Goal: Task Accomplishment & Management: Use online tool/utility

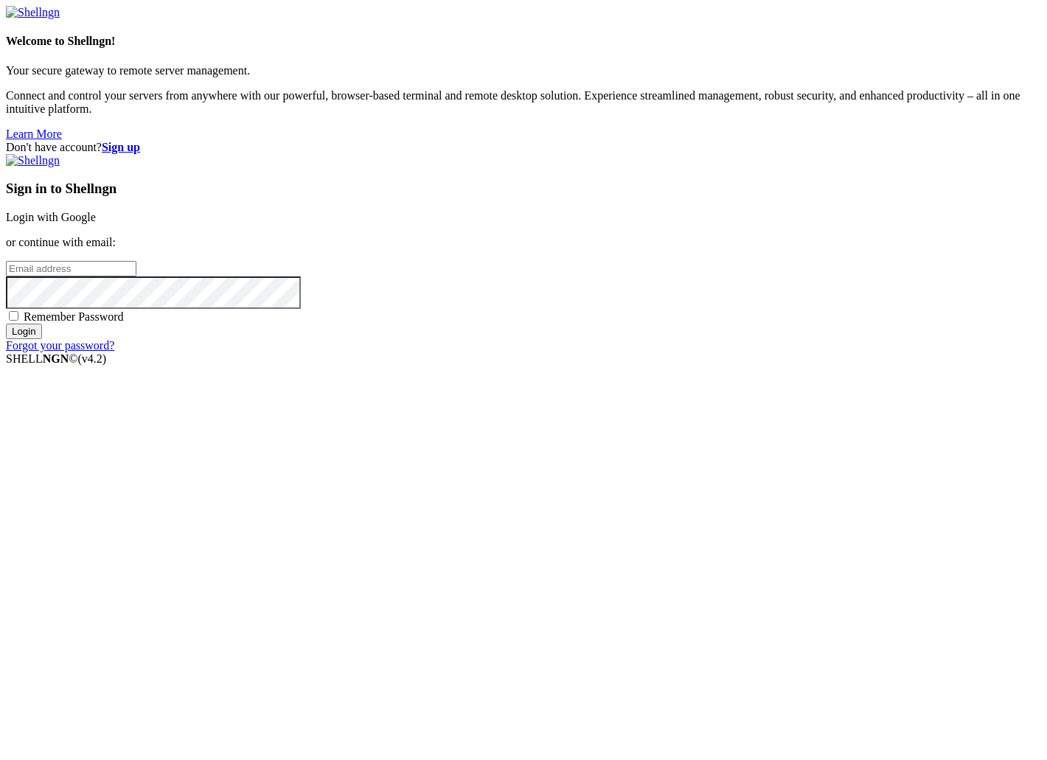
drag, startPoint x: 0, startPoint y: 0, endPoint x: 622, endPoint y: 307, distance: 693.3
click at [96, 223] on link "Login with Google" at bounding box center [51, 217] width 90 height 13
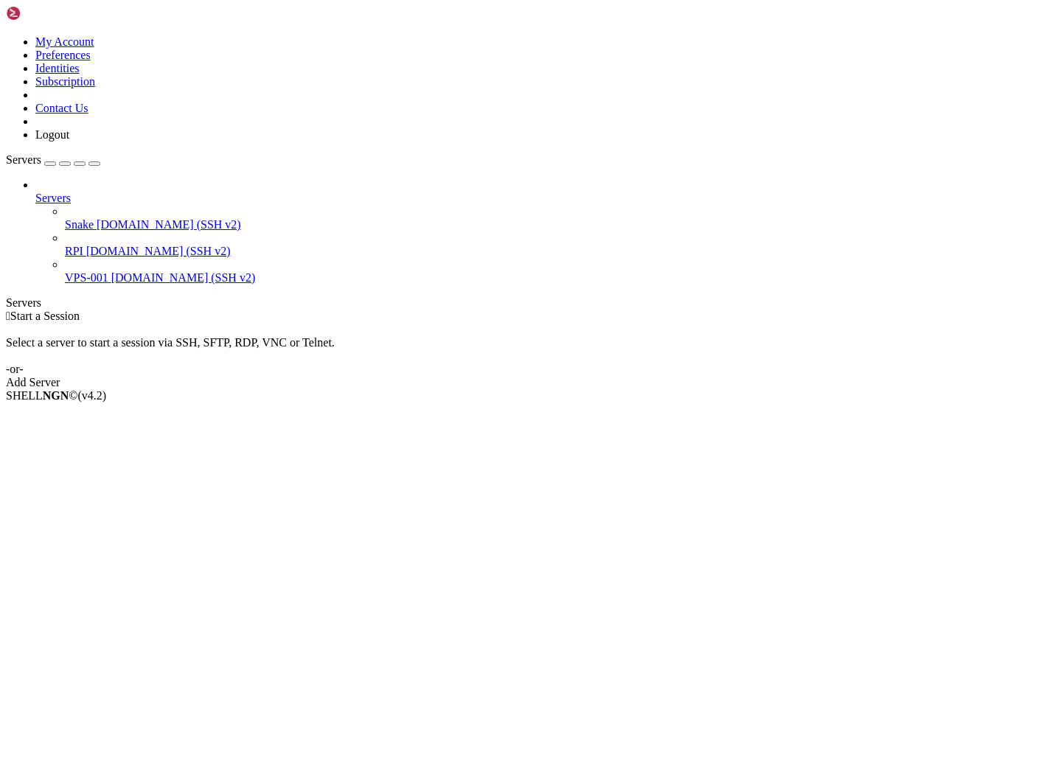
click at [100, 218] on span "[DOMAIN_NAME] (SSH v2)" at bounding box center [169, 224] width 145 height 13
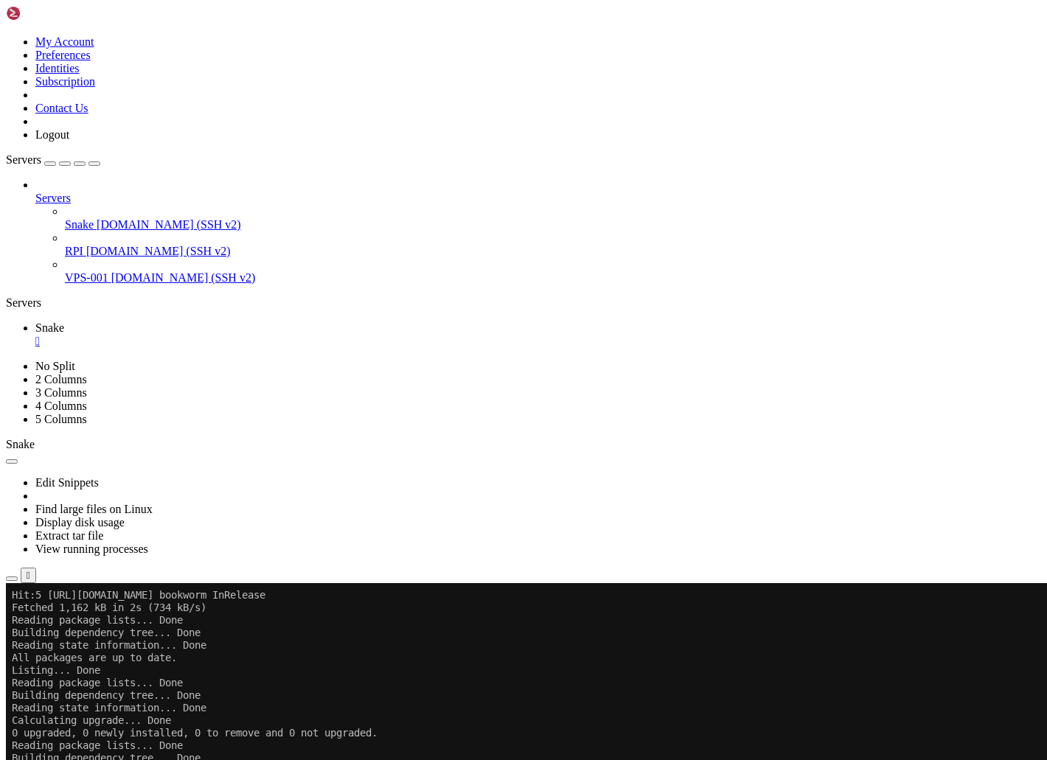
scroll to position [364, 0]
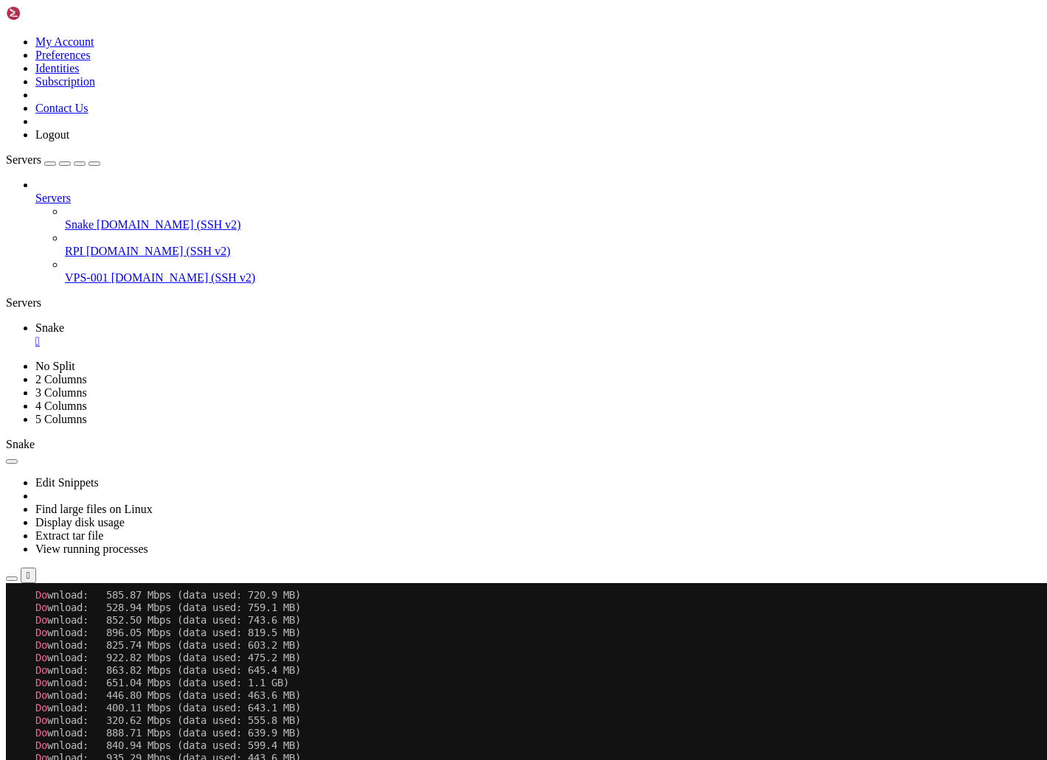
scroll to position [2332, 0]
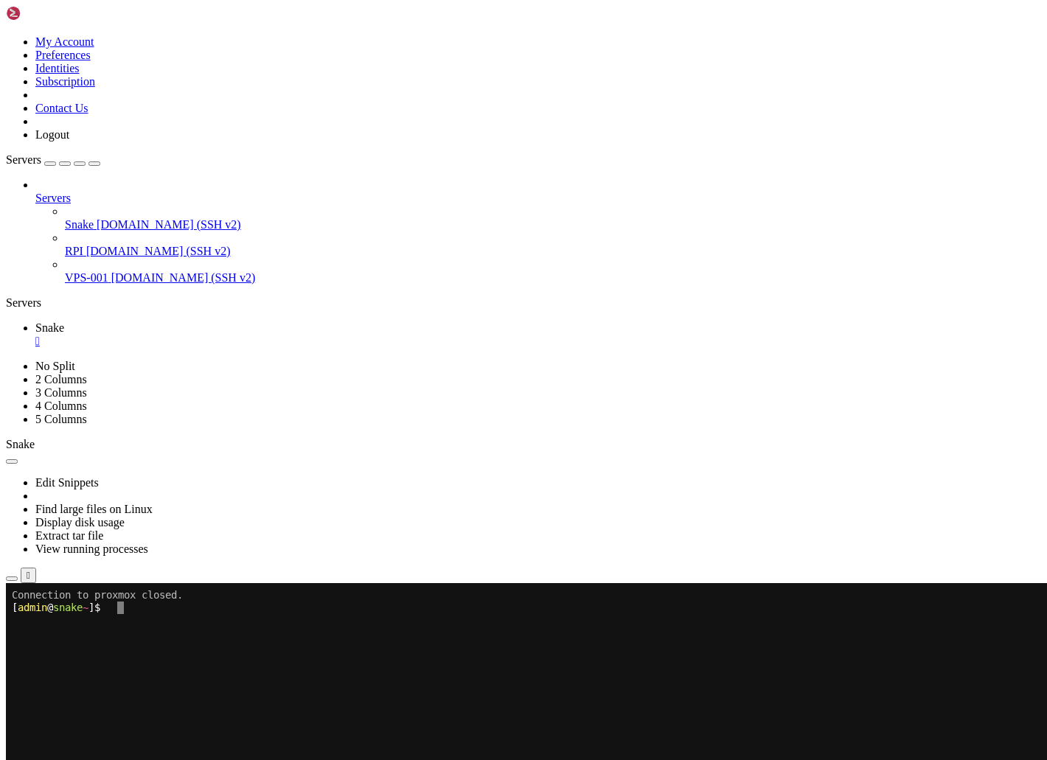
scroll to position [0, 0]
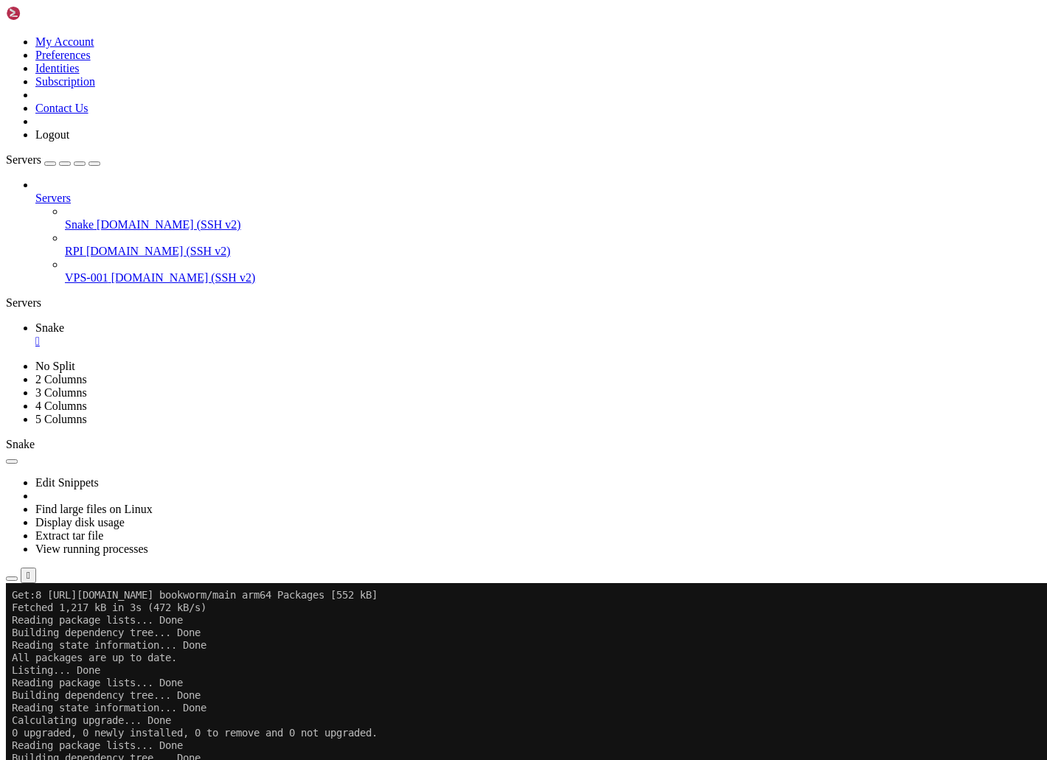
scroll to position [350, 0]
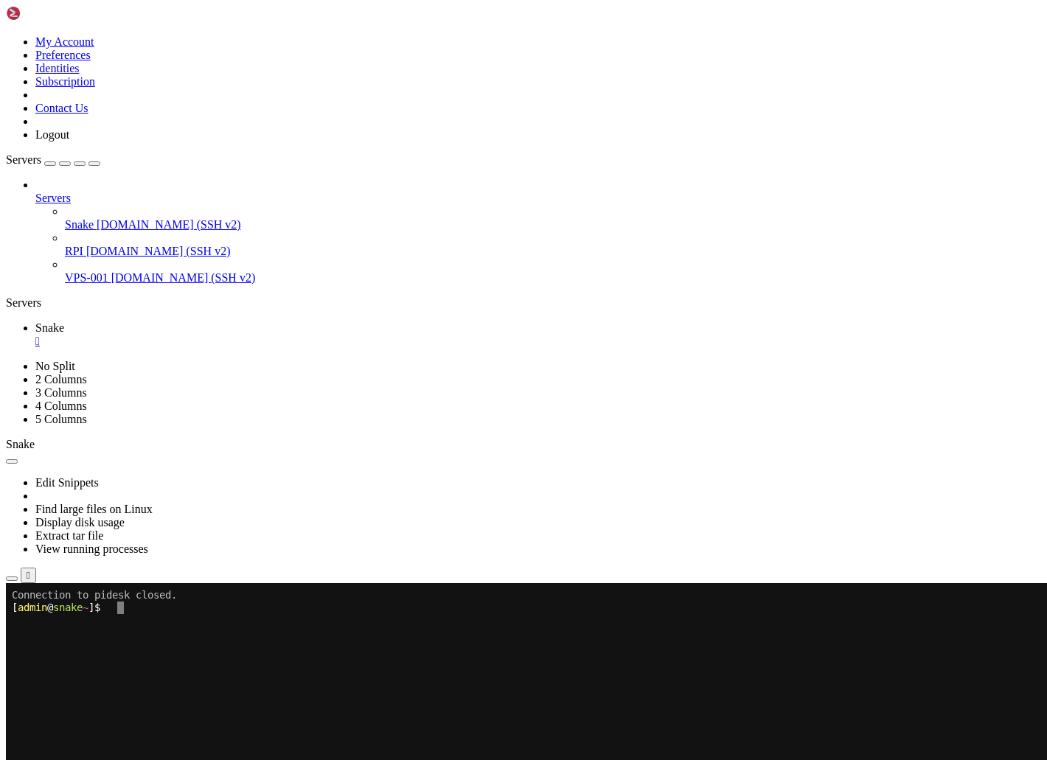
scroll to position [0, 0]
click at [223, 760] on x-row at bounding box center [436, 771] width 849 height 13
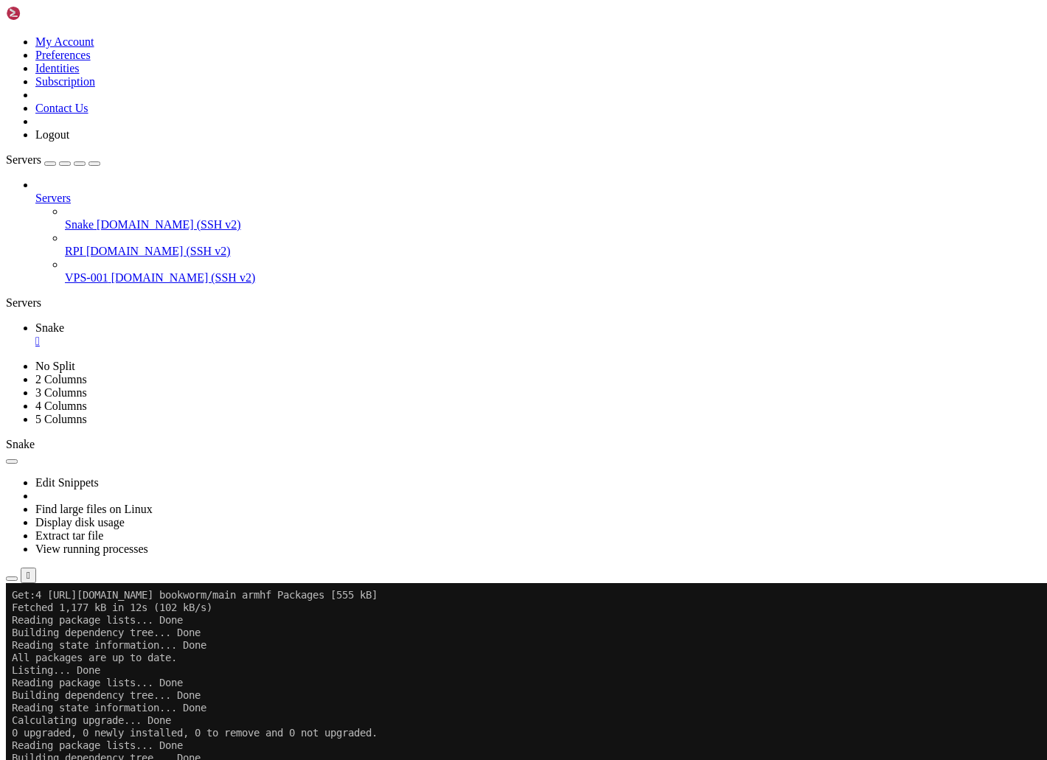
scroll to position [376, 0]
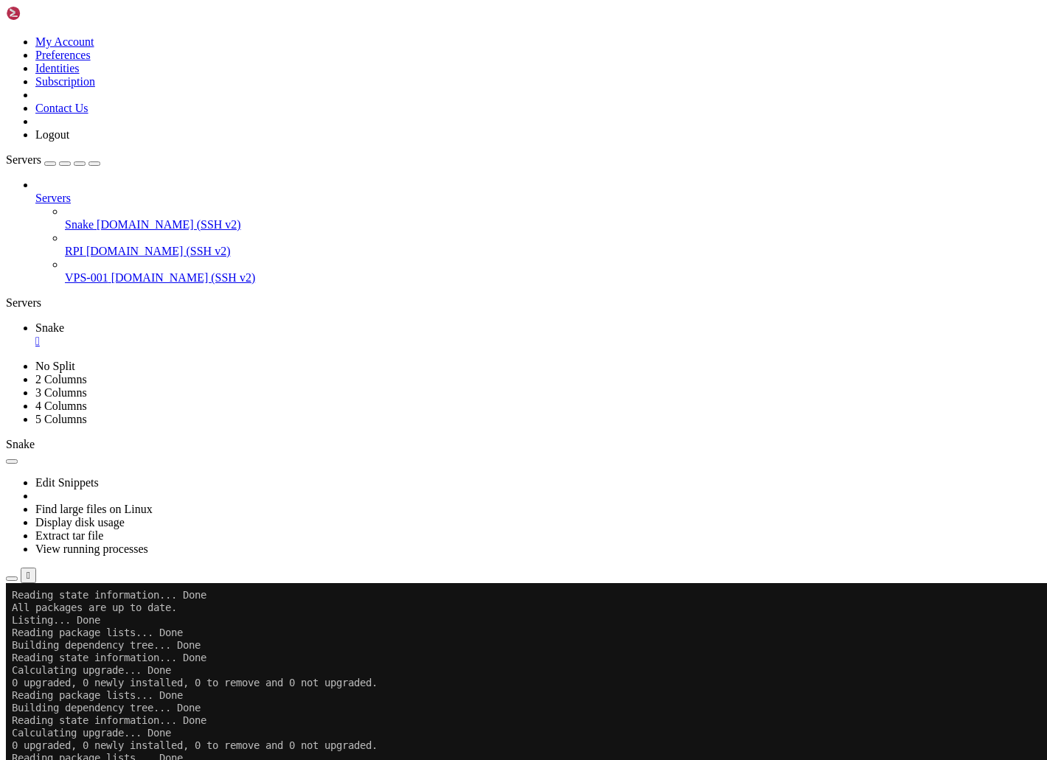
click at [622, 752] on x-row "Reading package lists... Done" at bounding box center [436, 758] width 849 height 13
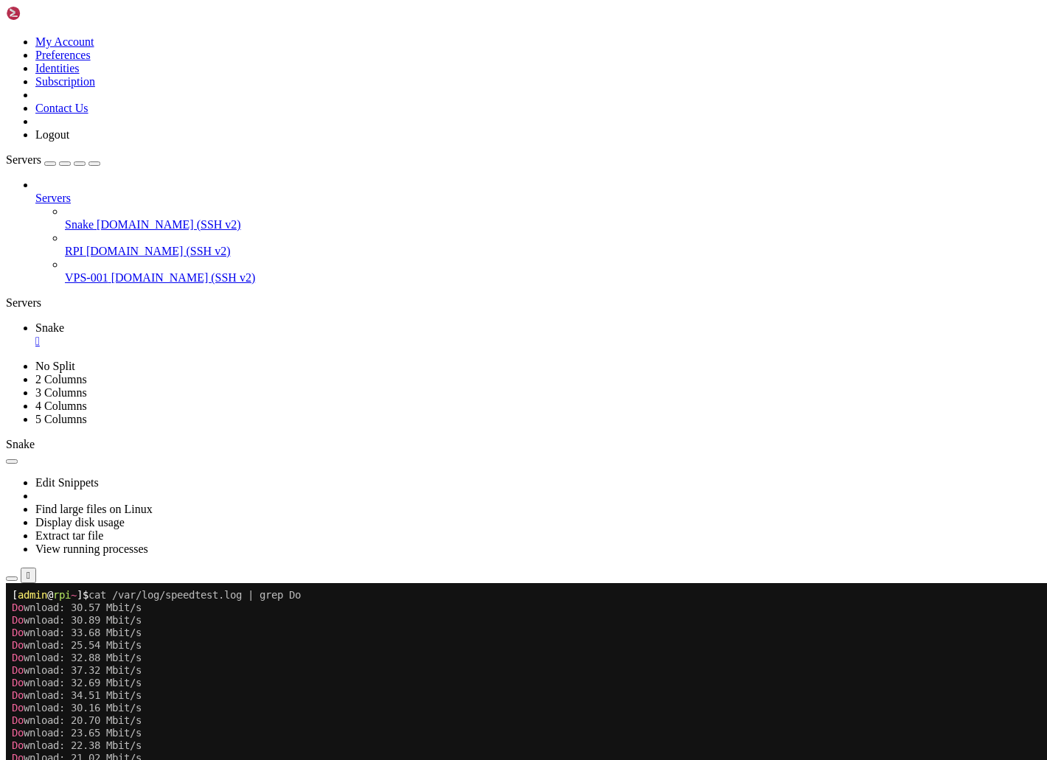
scroll to position [1755, 0]
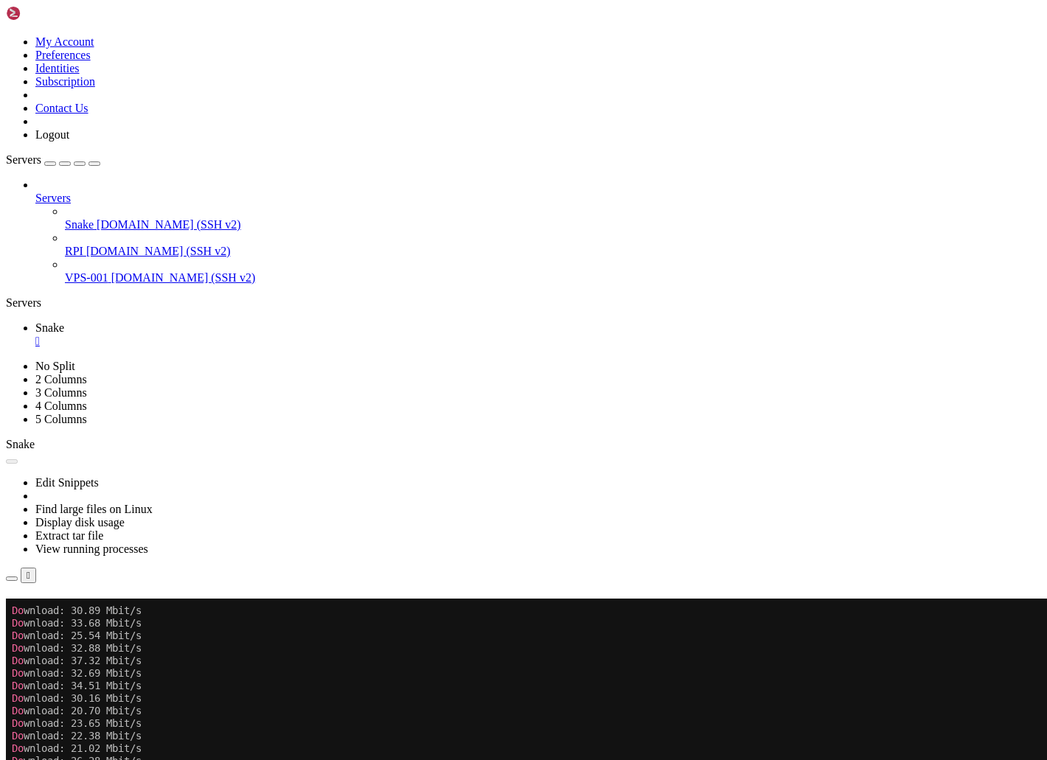
click at [252, 335] on div "" at bounding box center [538, 341] width 1006 height 13
